Goal: Navigation & Orientation: Find specific page/section

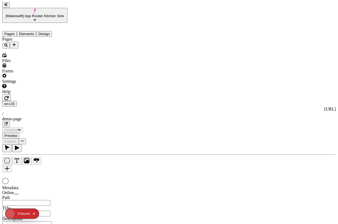
type input "/demo-page"
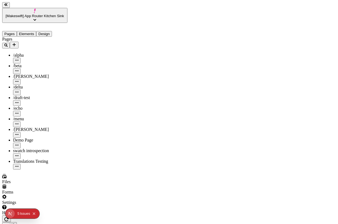
scroll to position [0, 36]
click at [9, 217] on icon "button" at bounding box center [6, 219] width 4 height 4
click at [36, 215] on button "Collapse issues badge" at bounding box center [34, 213] width 7 height 7
click at [63, 167] on div "Pages /alpha /beta /[PERSON_NAME] /delta /draft-test /echo /menu /romeo Demo Pa…" at bounding box center [34, 103] width 65 height 133
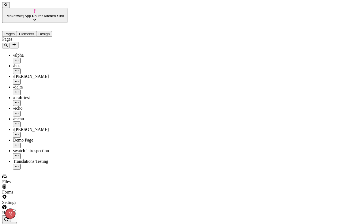
click at [225, 27] on span "View live" at bounding box center [216, 29] width 17 height 5
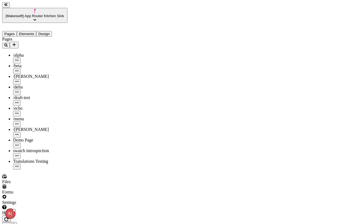
click at [225, 27] on span "View live" at bounding box center [216, 29] width 17 height 5
